Goal: Task Accomplishment & Management: Manage account settings

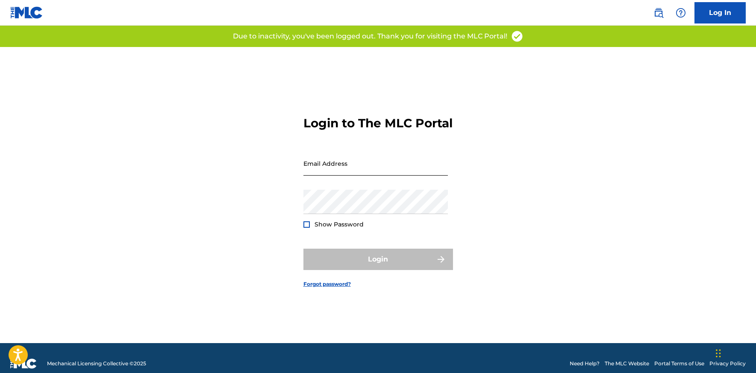
click at [355, 166] on input "Email Address" at bounding box center [376, 163] width 145 height 24
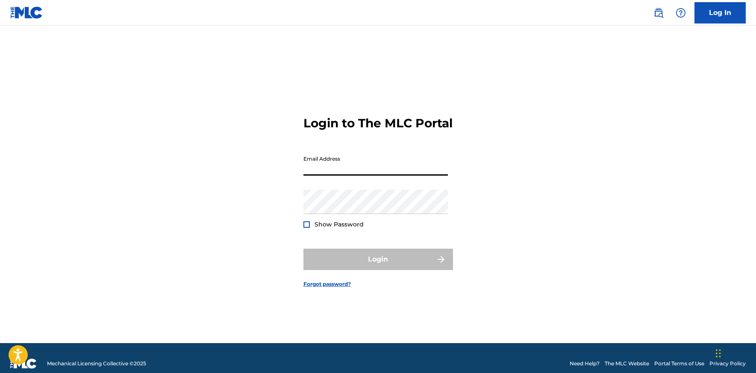
type input "[EMAIL_ADDRESS][DOMAIN_NAME]"
click at [371, 263] on div "Login" at bounding box center [379, 259] width 150 height 21
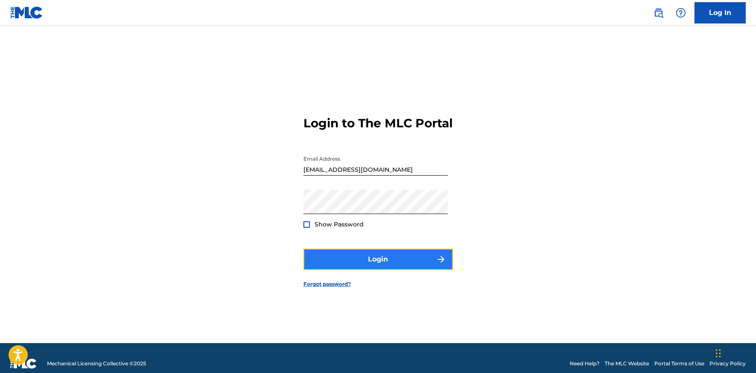
click at [362, 267] on button "Login" at bounding box center [379, 259] width 150 height 21
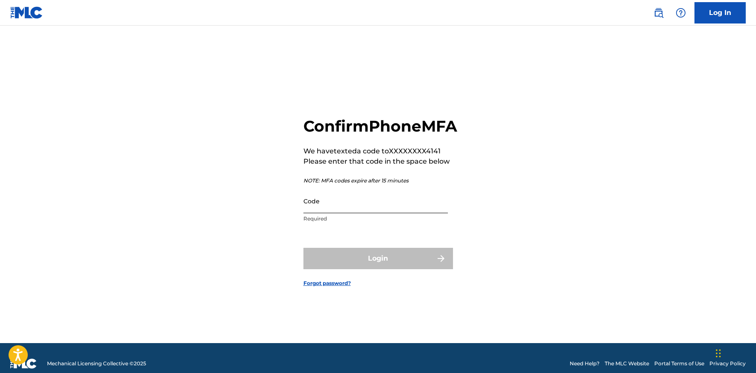
click at [373, 209] on input "Code" at bounding box center [376, 201] width 145 height 24
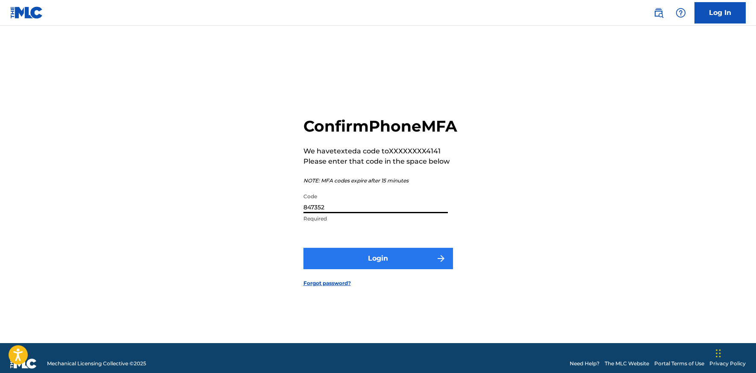
type input "847352"
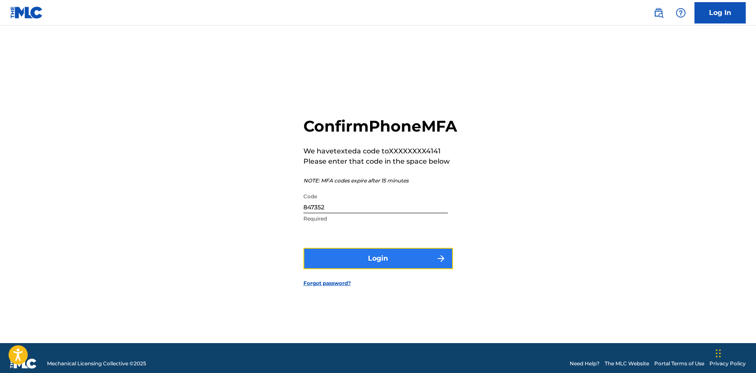
click at [380, 266] on button "Login" at bounding box center [379, 258] width 150 height 21
